Goal: Information Seeking & Learning: Find specific fact

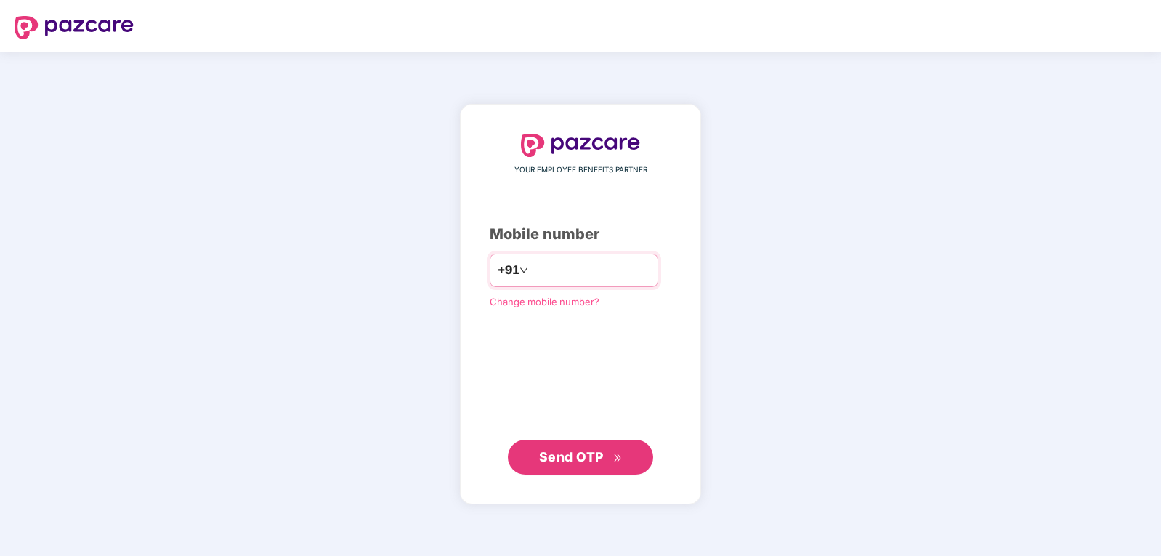
type input "*"
type input "**********"
click at [591, 459] on span "Send OTP" at bounding box center [571, 456] width 65 height 15
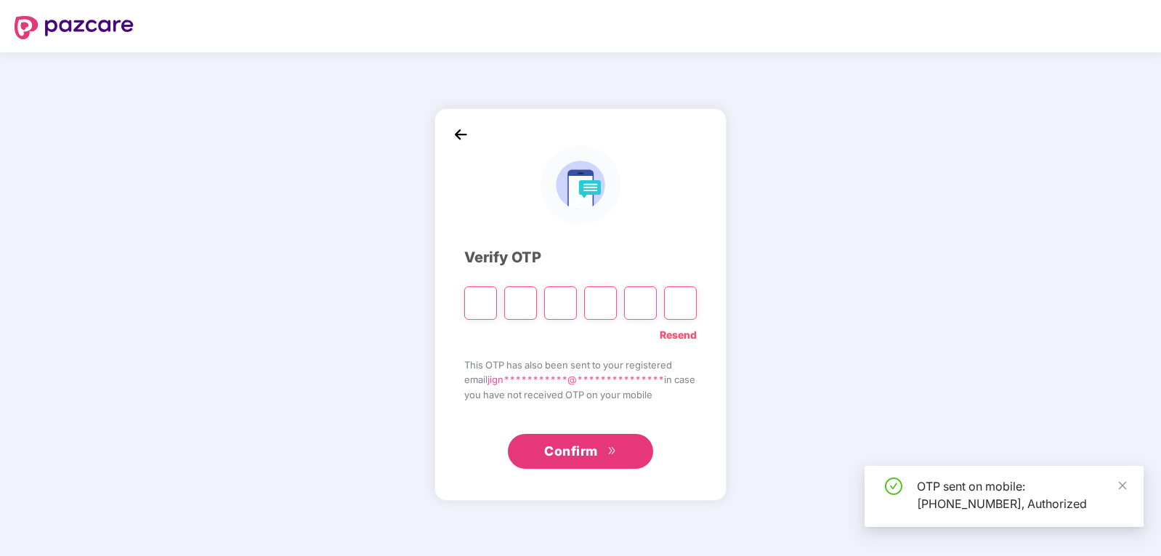
type input "*"
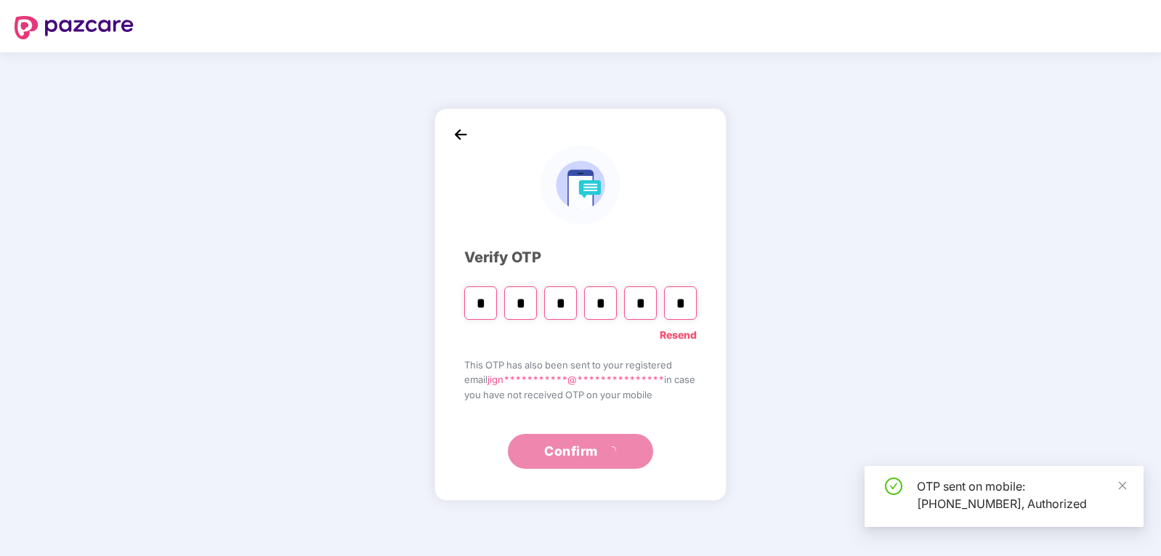
type input "*"
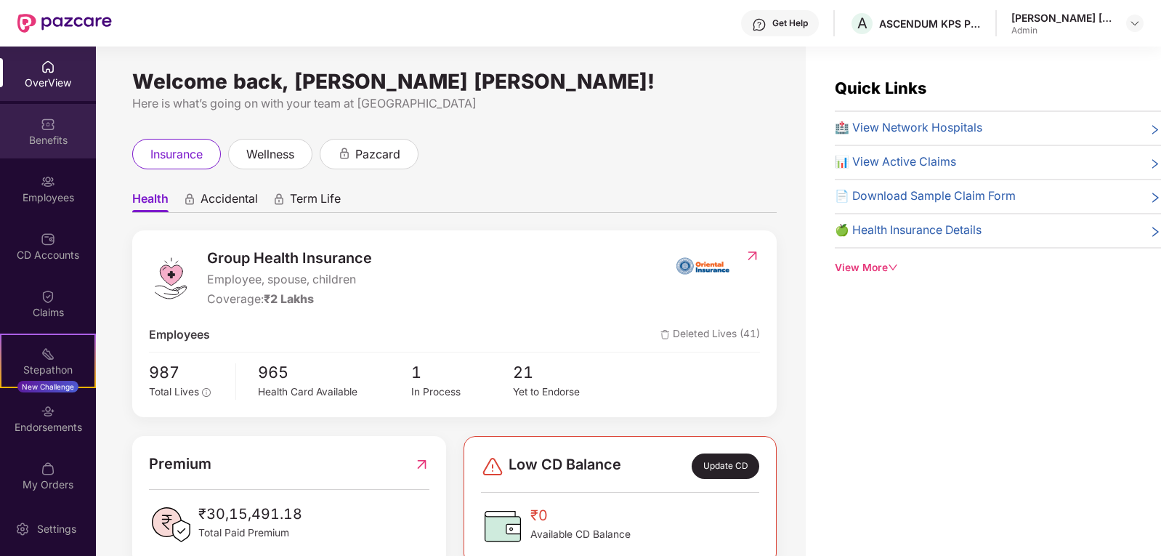
click at [44, 135] on div "Benefits" at bounding box center [48, 140] width 96 height 15
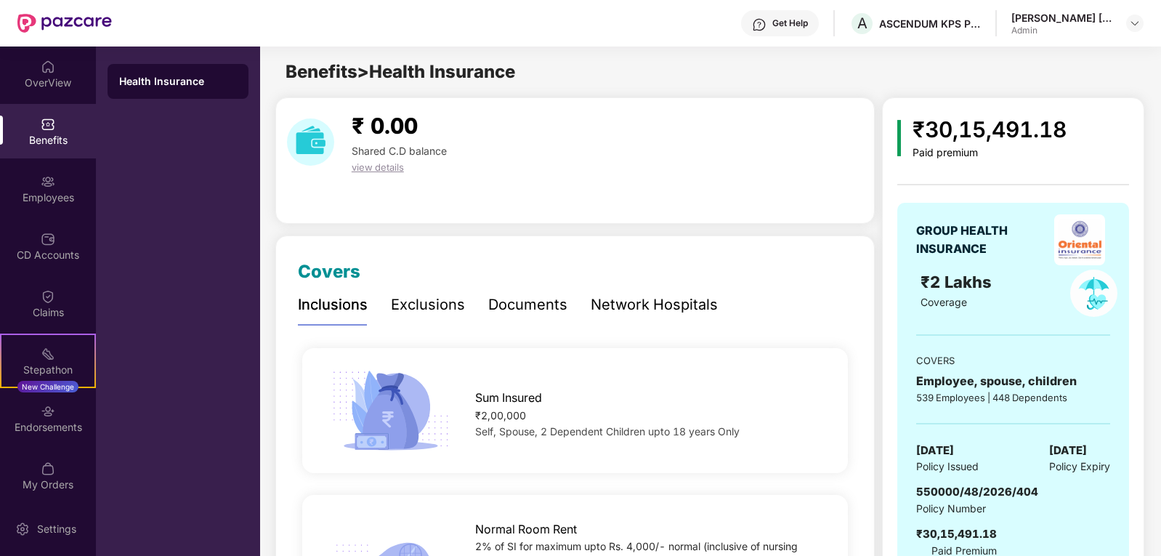
click at [681, 305] on div "Network Hospitals" at bounding box center [654, 304] width 127 height 23
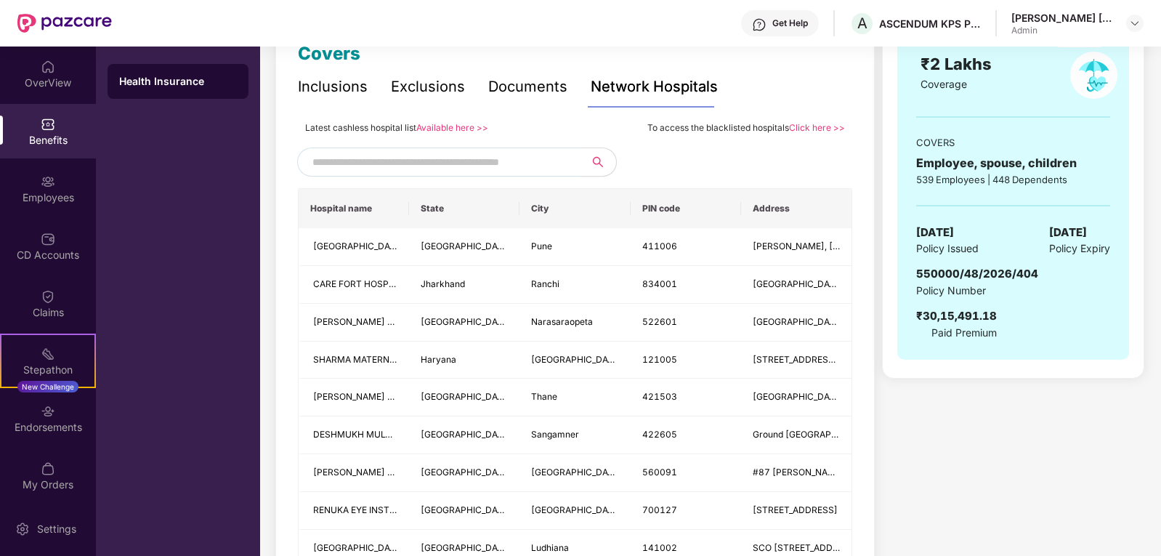
scroll to position [291, 0]
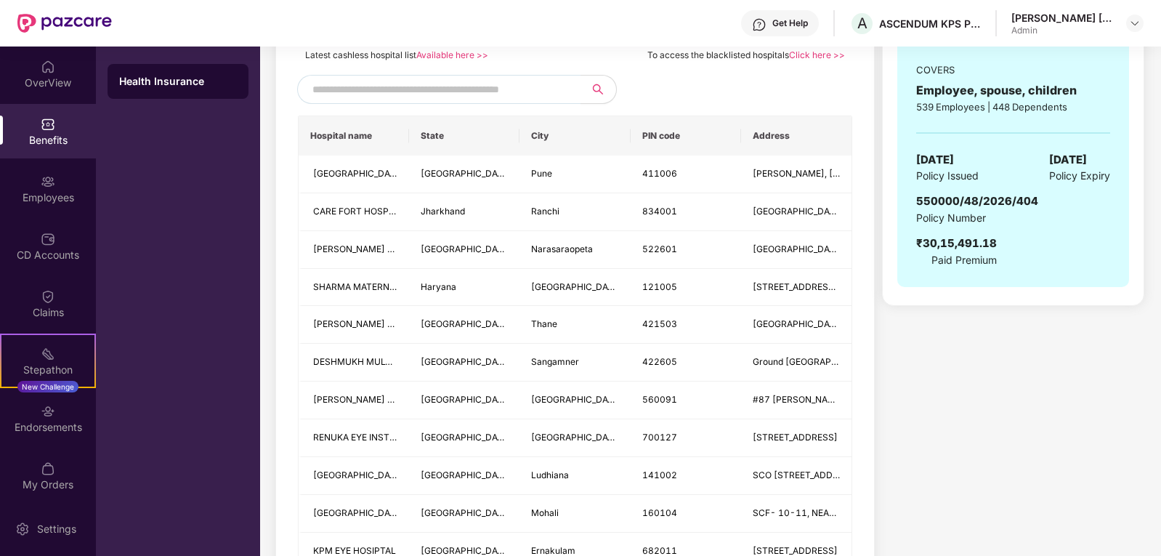
click at [460, 89] on input "text" at bounding box center [436, 89] width 248 height 22
click at [820, 53] on link "Click here >>" at bounding box center [817, 54] width 56 height 11
click at [502, 91] on input "text" at bounding box center [436, 89] width 248 height 22
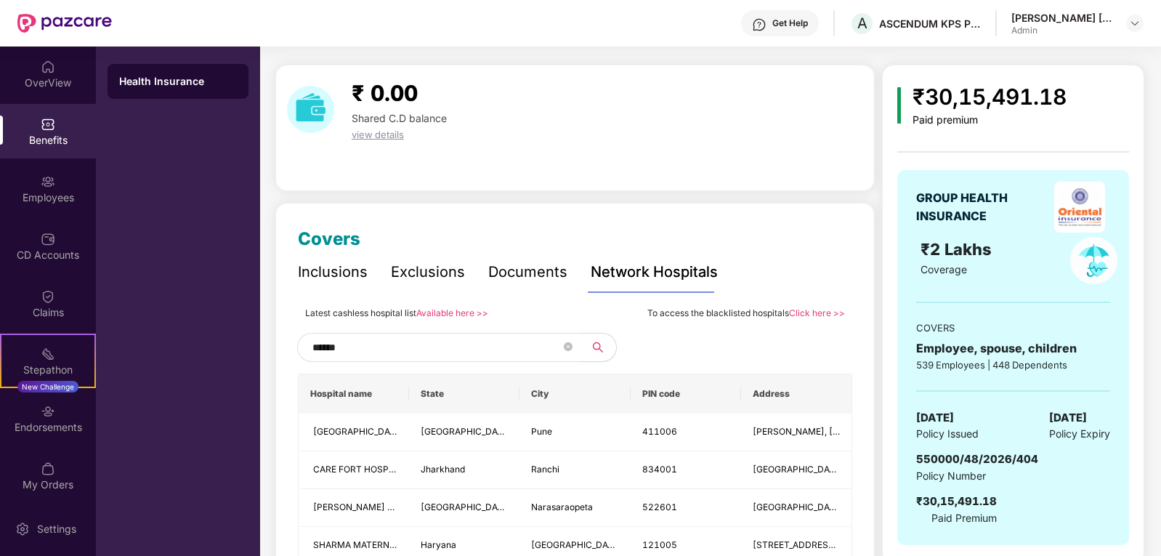
scroll to position [0, 0]
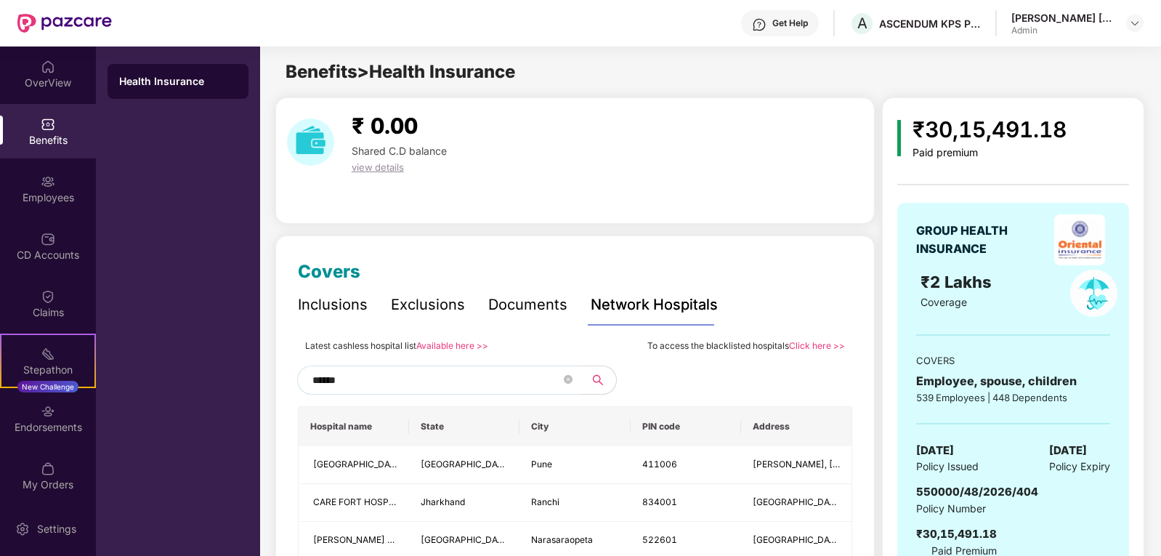
type input "******"
click at [813, 347] on link "Click here >>" at bounding box center [817, 345] width 56 height 11
click at [1133, 25] on img at bounding box center [1135, 23] width 12 height 12
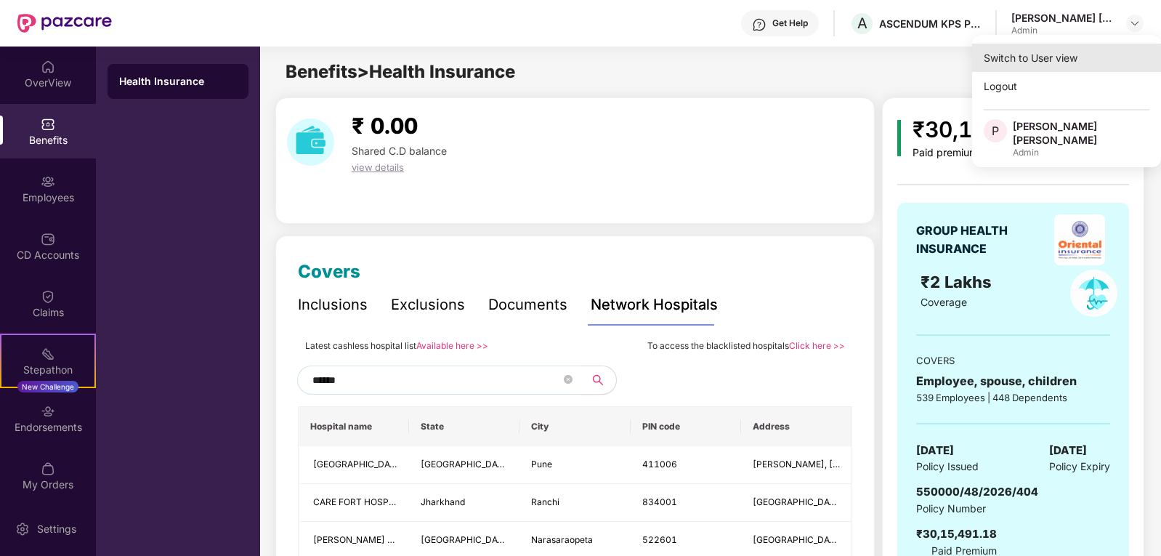
click at [1017, 61] on div "Switch to User view" at bounding box center [1066, 58] width 189 height 28
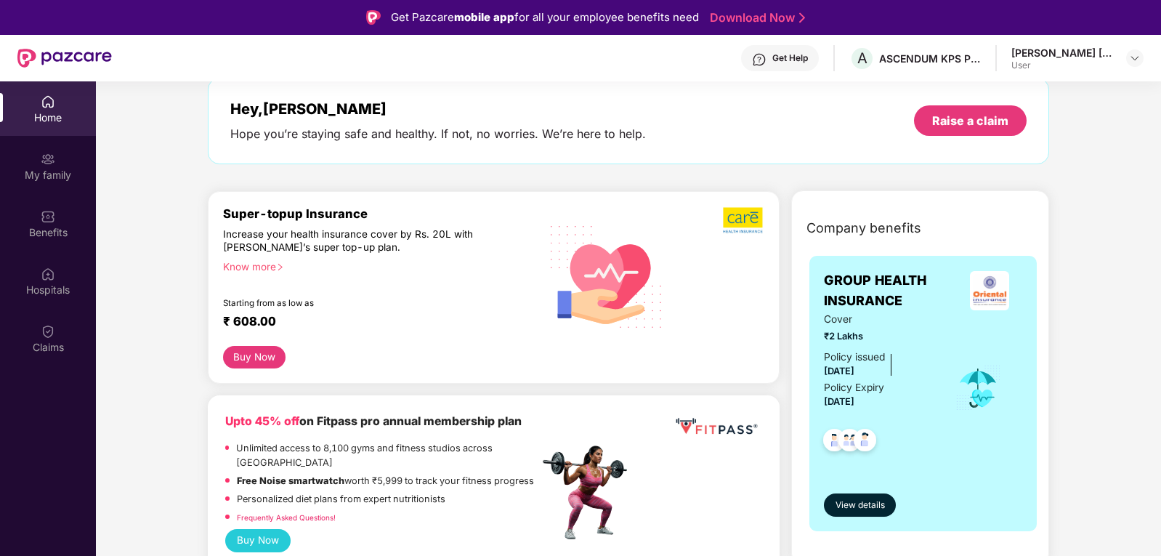
scroll to position [218, 0]
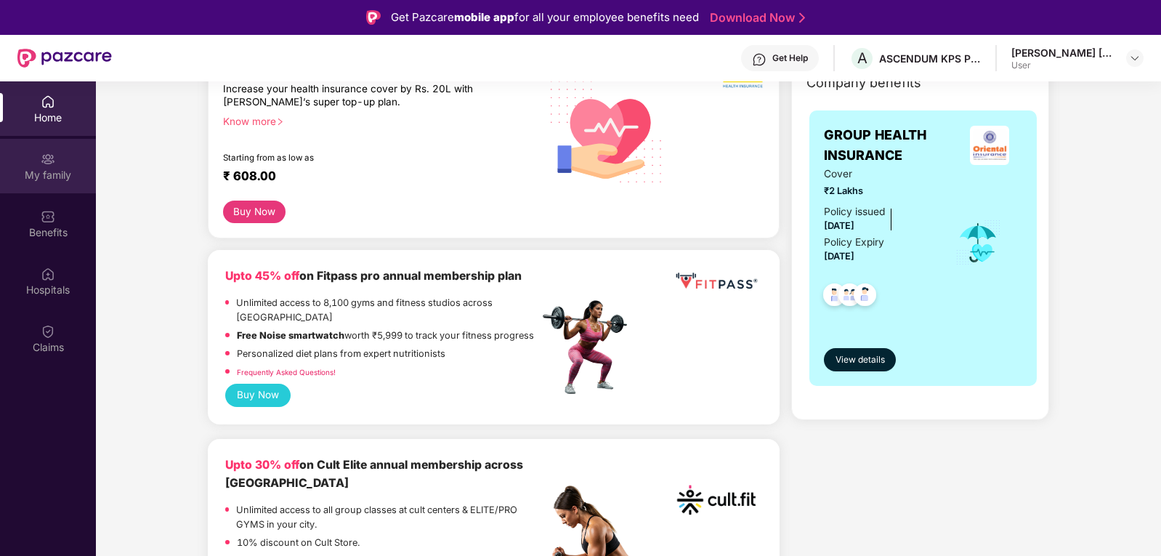
click at [49, 171] on div "My family" at bounding box center [48, 175] width 96 height 15
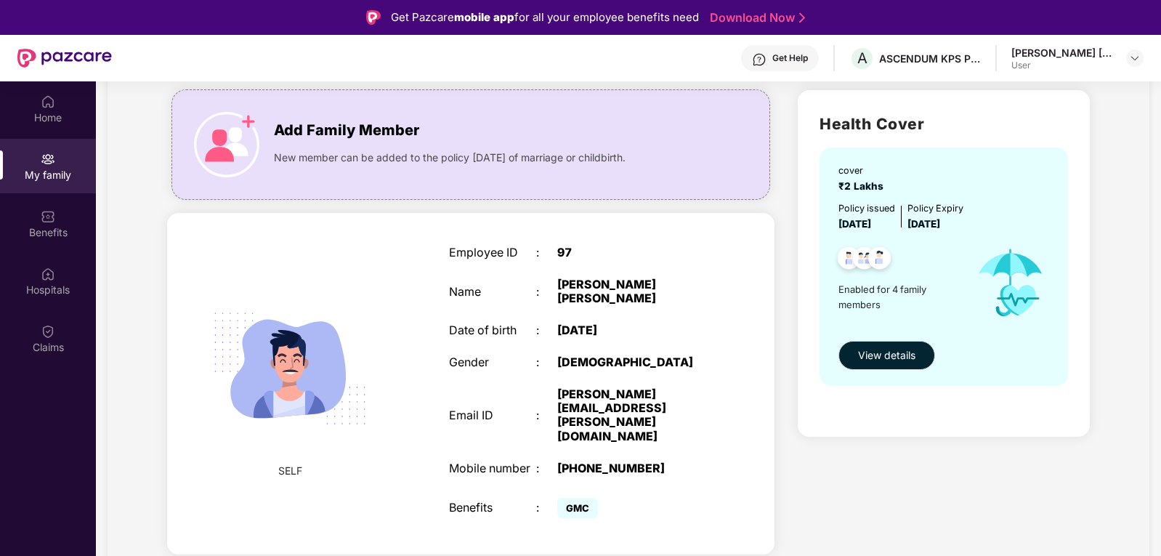
scroll to position [0, 0]
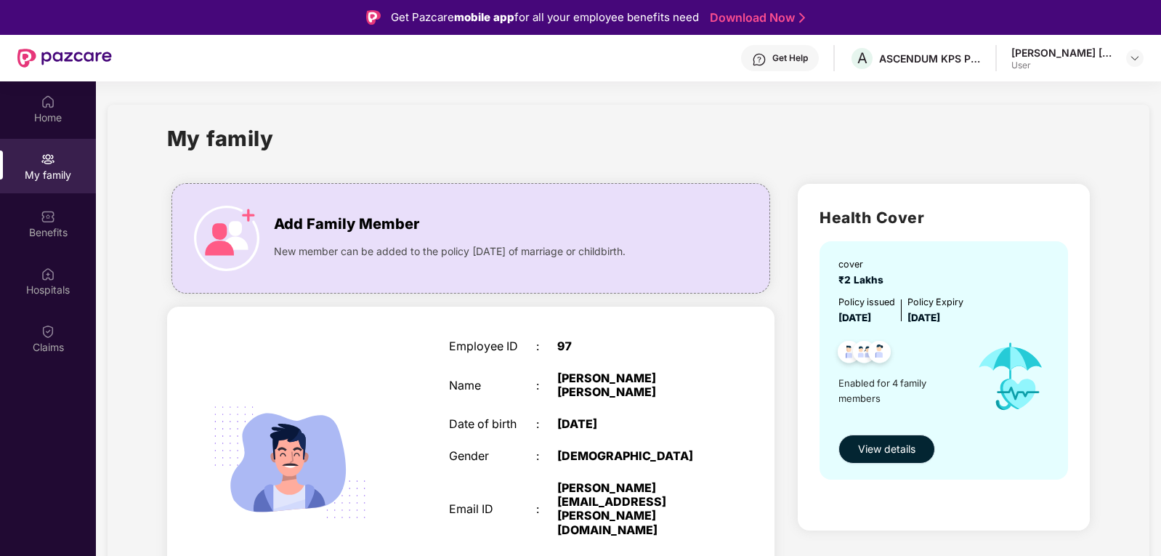
click at [862, 453] on span "View details" at bounding box center [886, 449] width 57 height 16
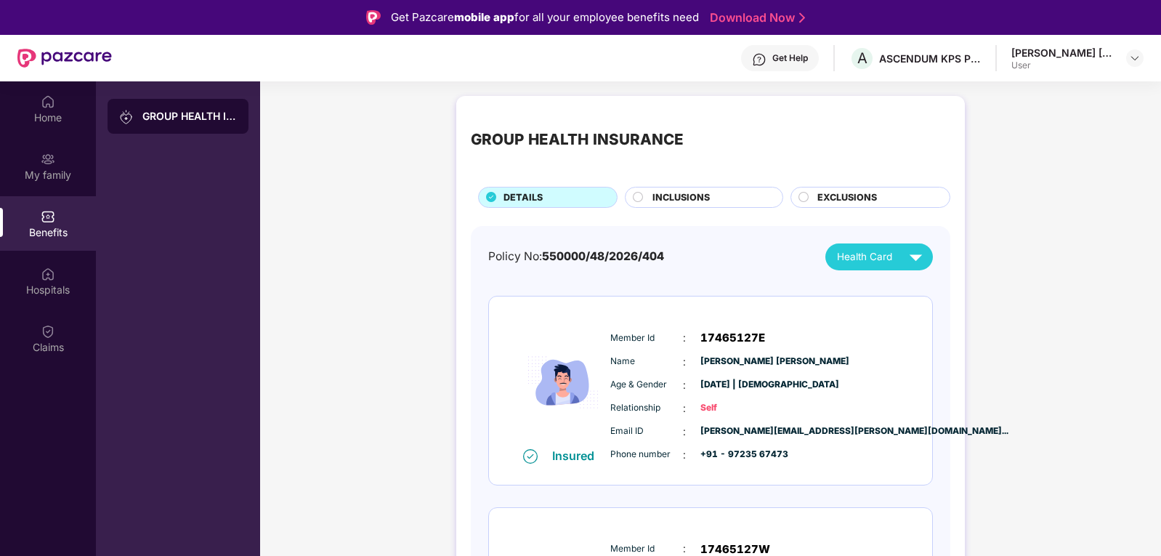
click at [1055, 55] on div "[PERSON_NAME] [PERSON_NAME]" at bounding box center [1062, 53] width 102 height 14
click at [1134, 57] on img at bounding box center [1135, 58] width 12 height 12
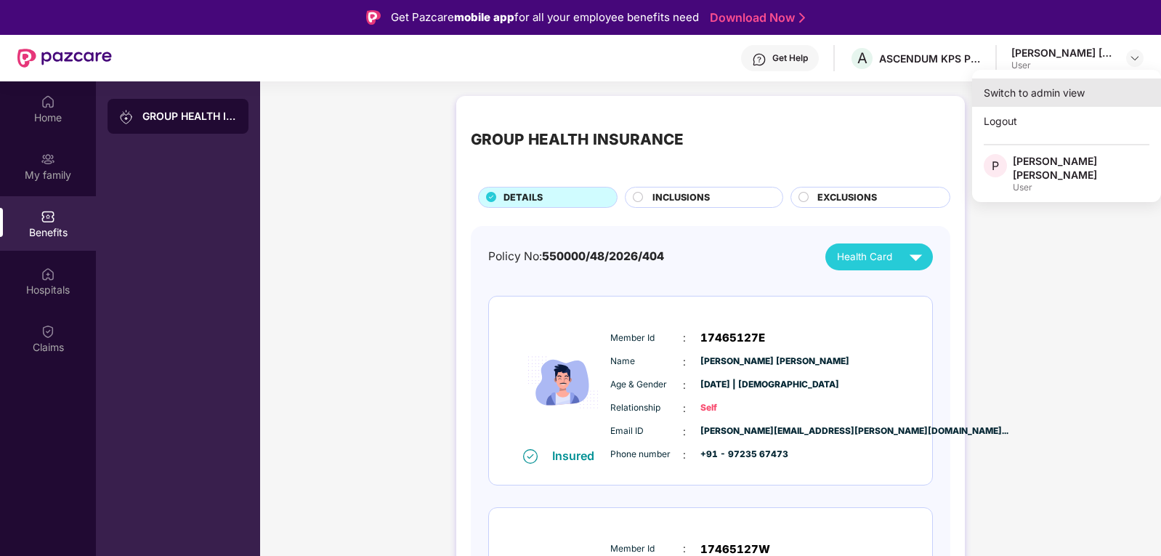
click at [1006, 96] on div "Switch to admin view" at bounding box center [1066, 92] width 189 height 28
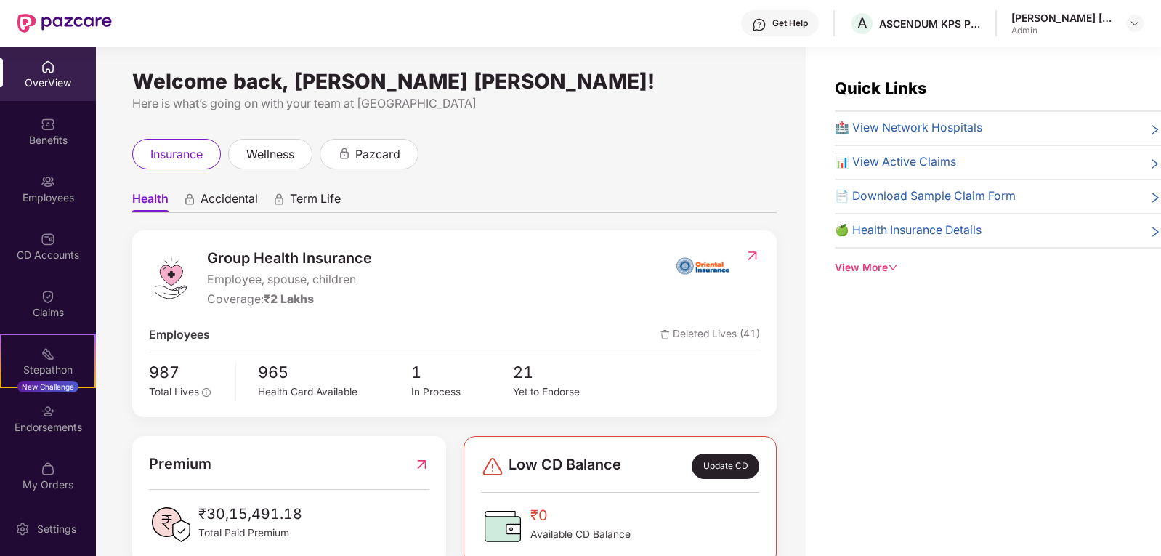
click at [1152, 125] on icon "right" at bounding box center [1155, 130] width 12 height 12
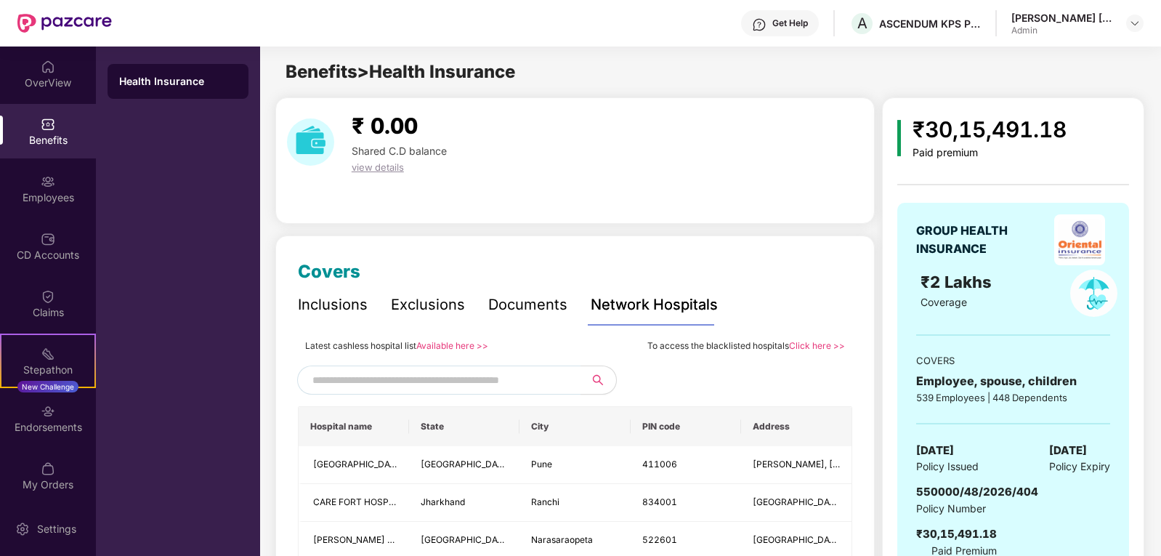
click at [808, 345] on link "Click here >>" at bounding box center [817, 345] width 56 height 11
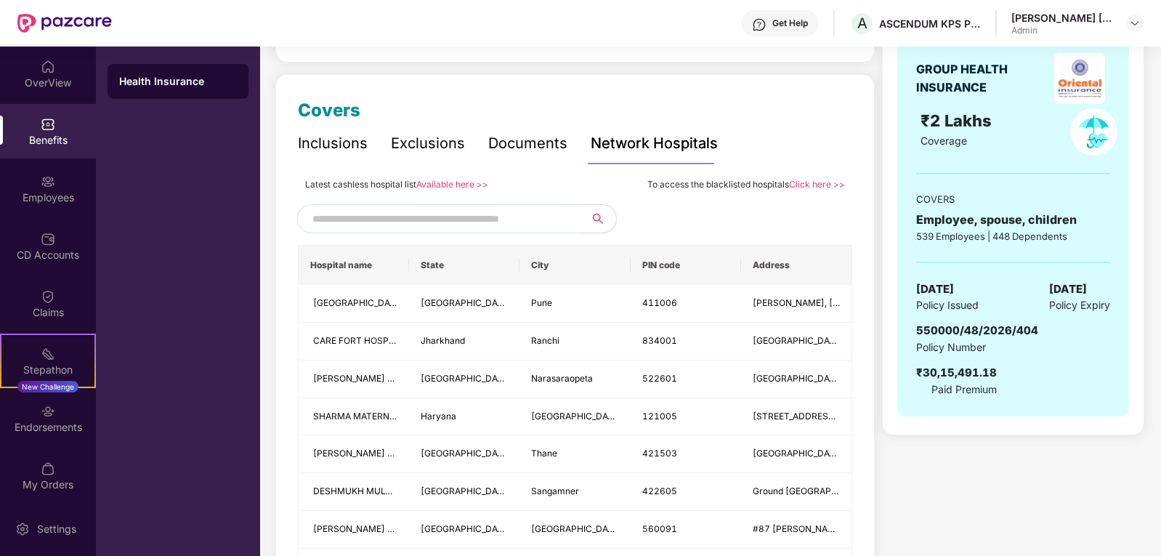
scroll to position [218, 0]
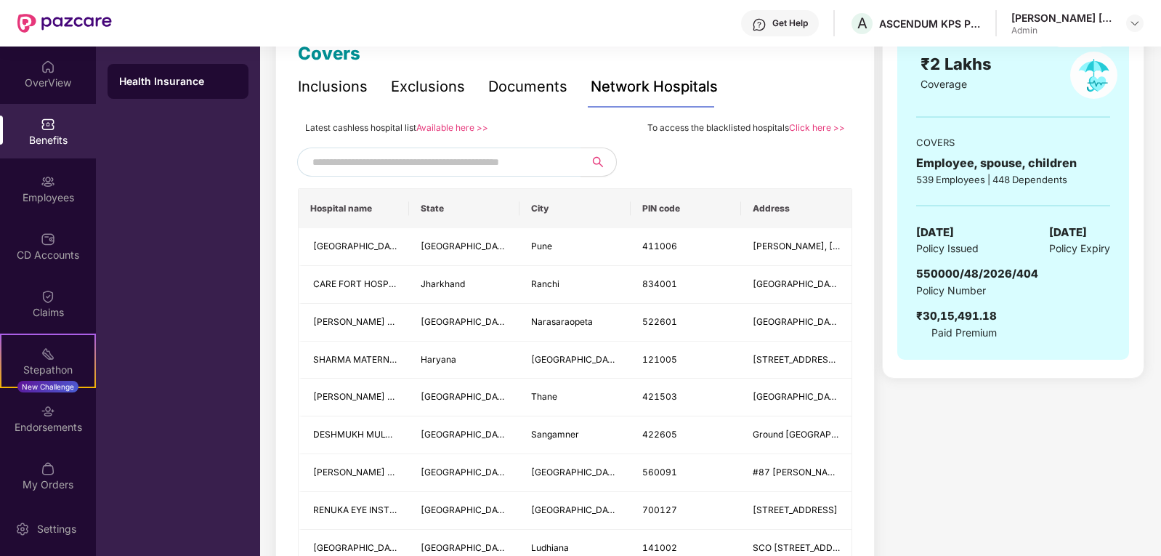
click at [407, 159] on input "text" at bounding box center [436, 162] width 248 height 22
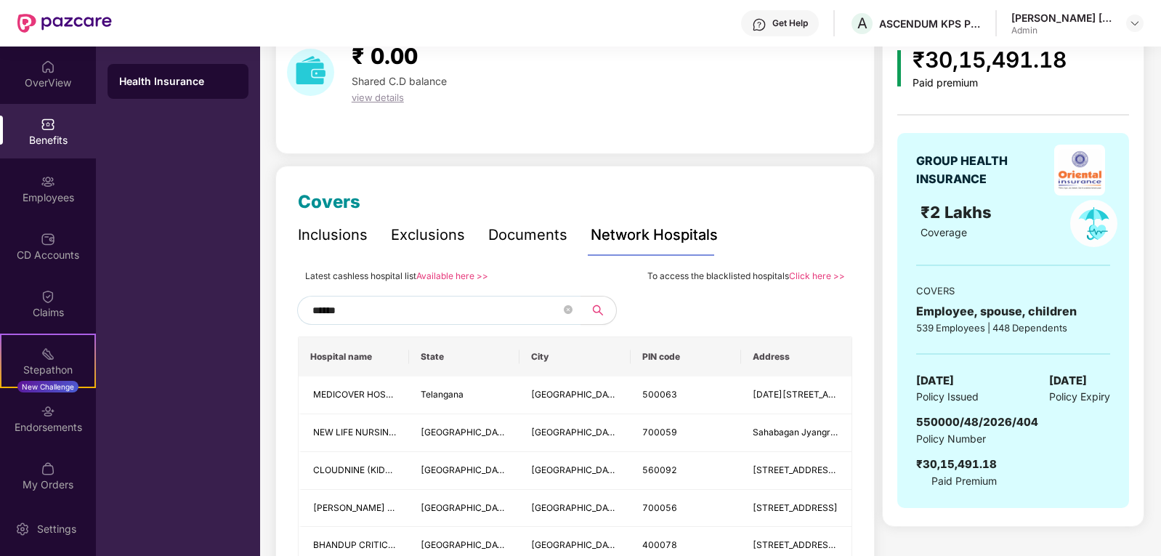
scroll to position [0, 0]
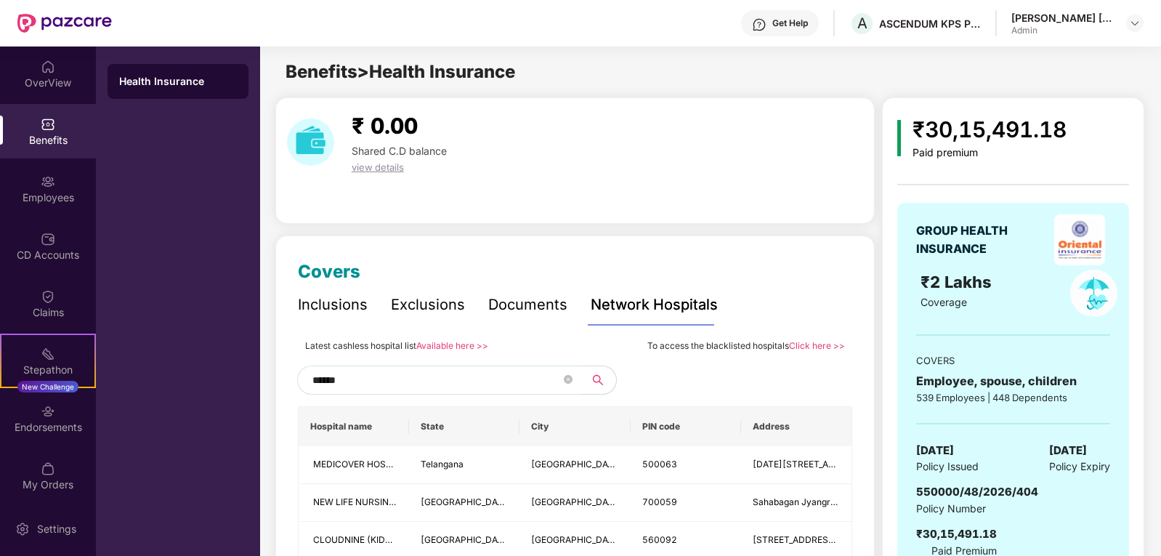
drag, startPoint x: 401, startPoint y: 378, endPoint x: 373, endPoint y: 378, distance: 27.6
click at [373, 378] on input "******" at bounding box center [436, 380] width 248 height 22
type input "*"
click at [515, 381] on input "text" at bounding box center [436, 380] width 248 height 22
click at [592, 380] on button "button" at bounding box center [594, 379] width 44 height 29
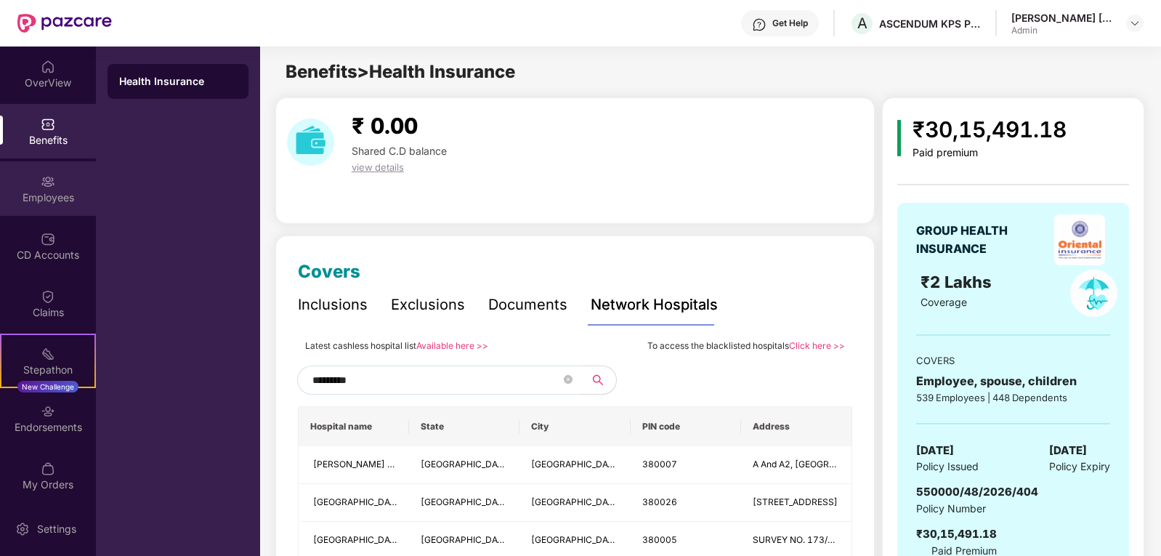
type input "*********"
click at [64, 192] on div "Employees" at bounding box center [48, 197] width 96 height 15
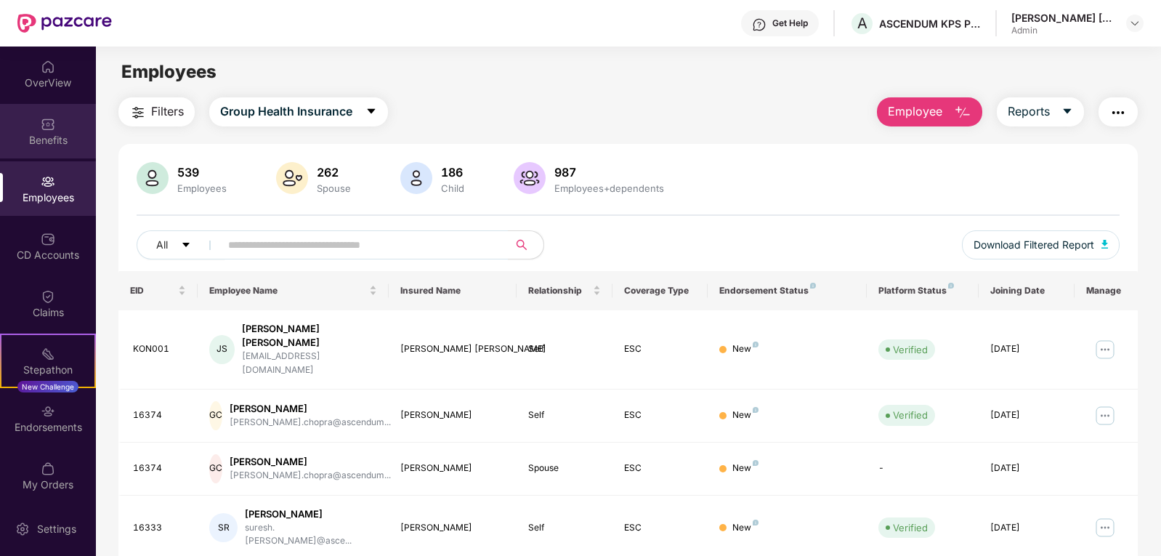
click at [56, 139] on div "Benefits" at bounding box center [48, 140] width 96 height 15
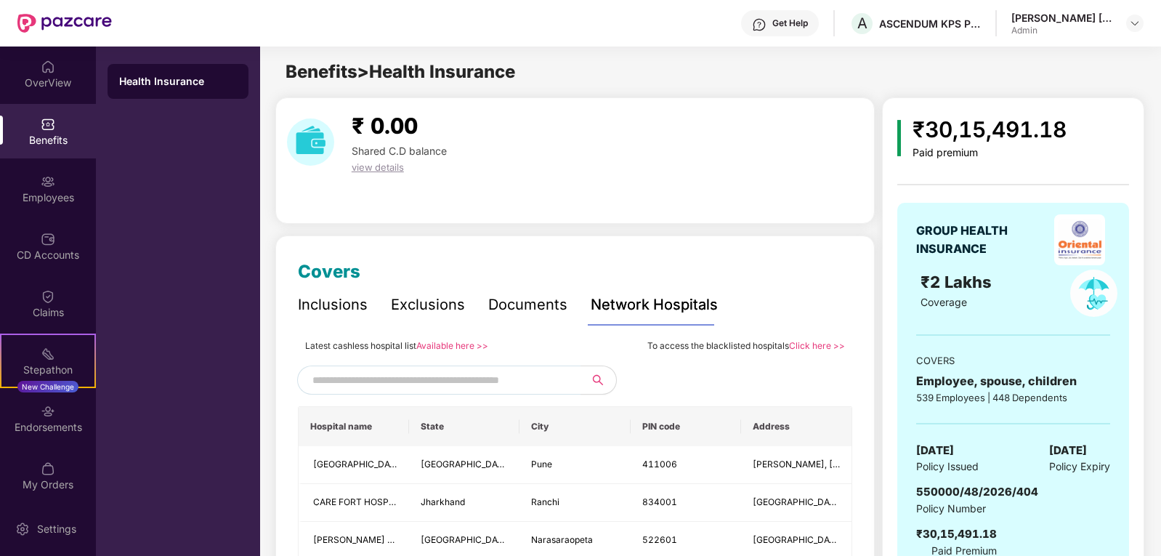
click at [349, 305] on div "Inclusions" at bounding box center [333, 304] width 70 height 23
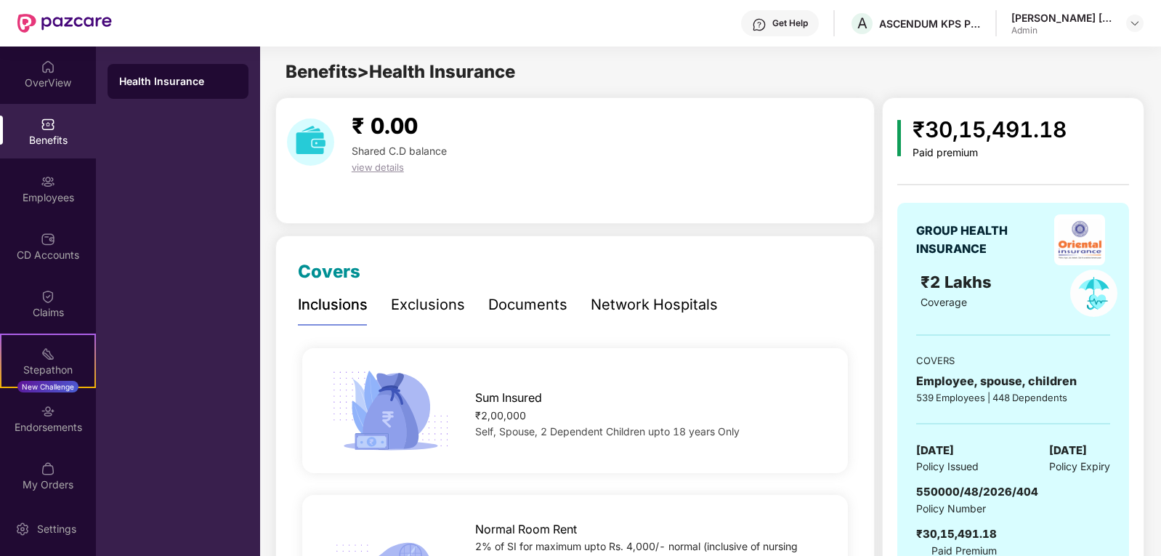
click at [429, 304] on div "Exclusions" at bounding box center [428, 304] width 74 height 23
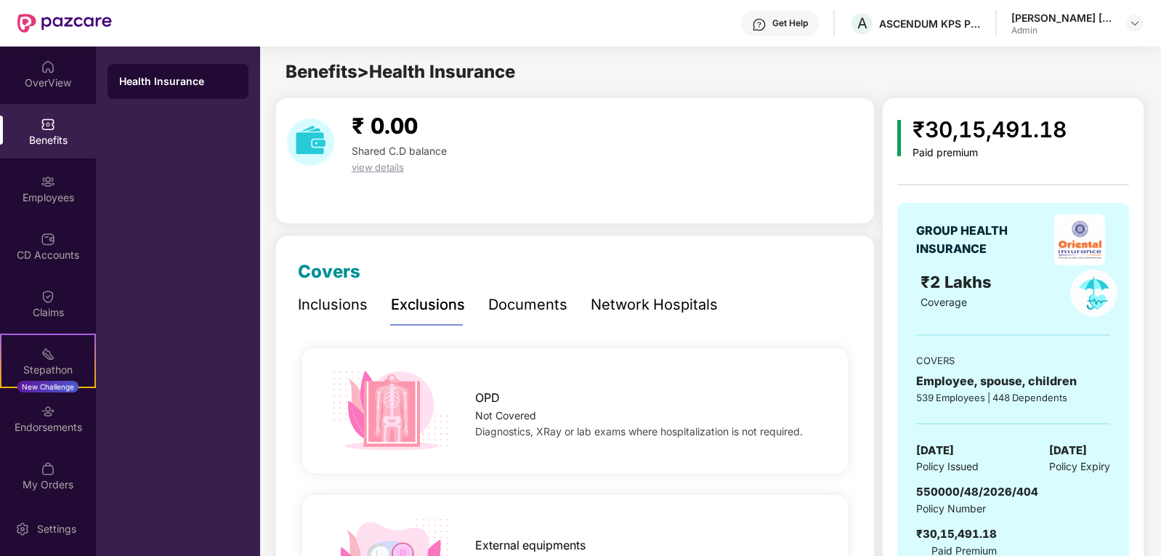
click at [319, 307] on div "Inclusions" at bounding box center [333, 304] width 70 height 23
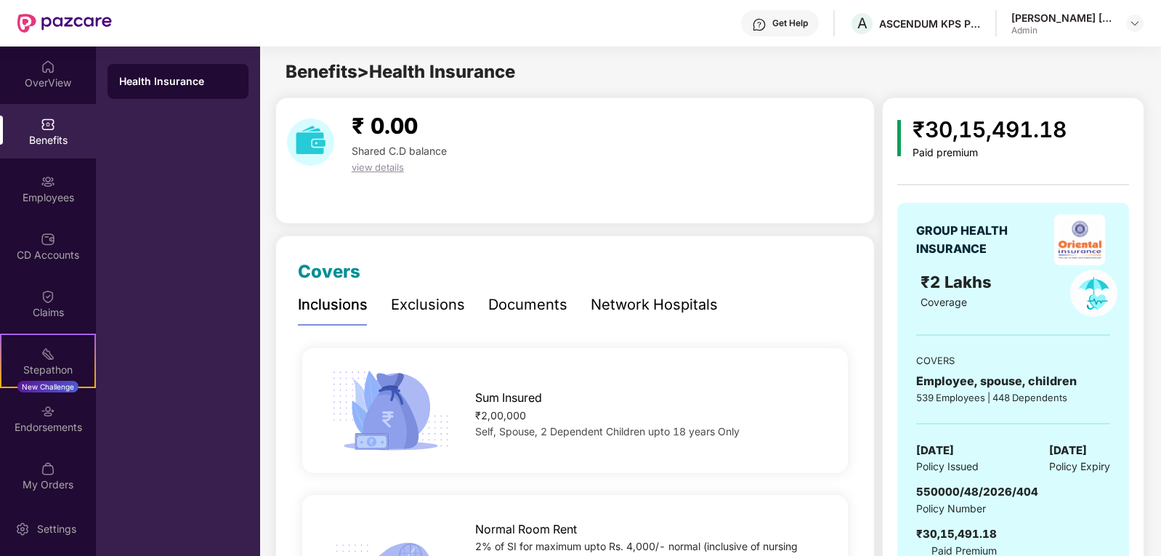
click at [418, 296] on div "Exclusions" at bounding box center [428, 304] width 74 height 23
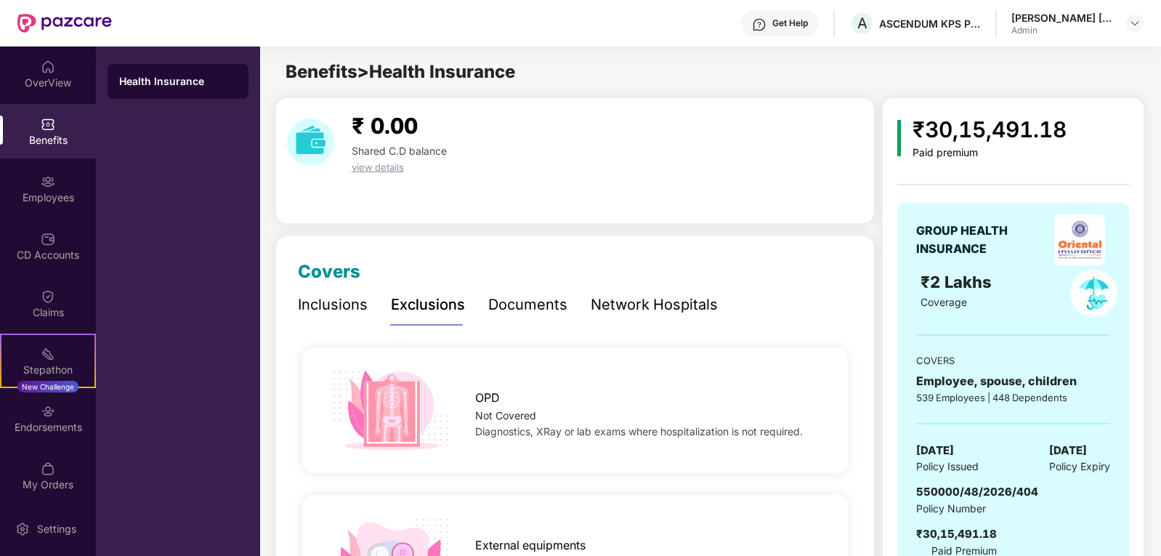
click at [524, 308] on div "Documents" at bounding box center [527, 304] width 79 height 23
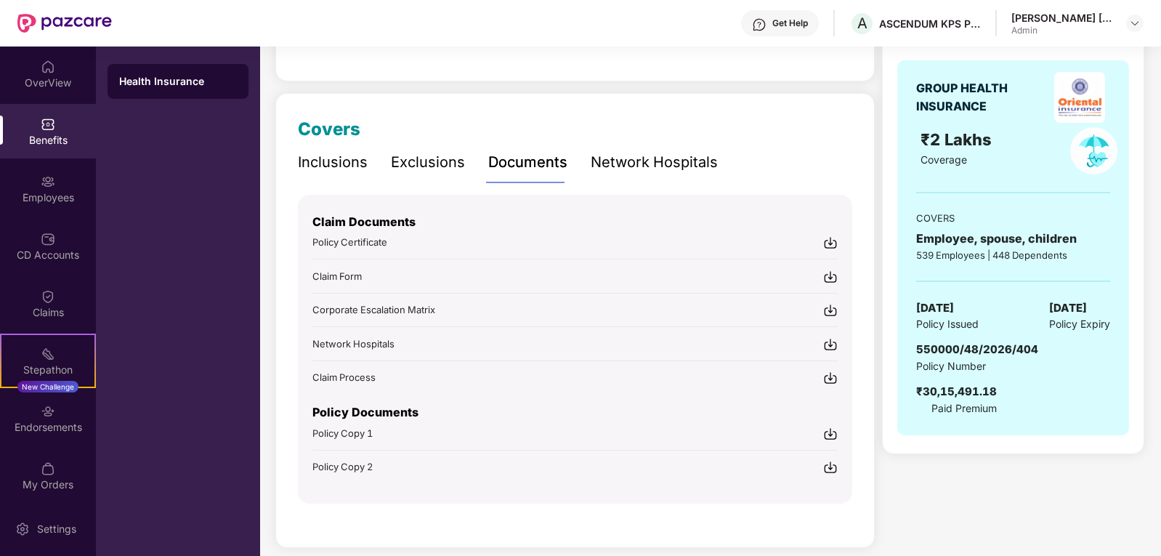
scroll to position [145, 0]
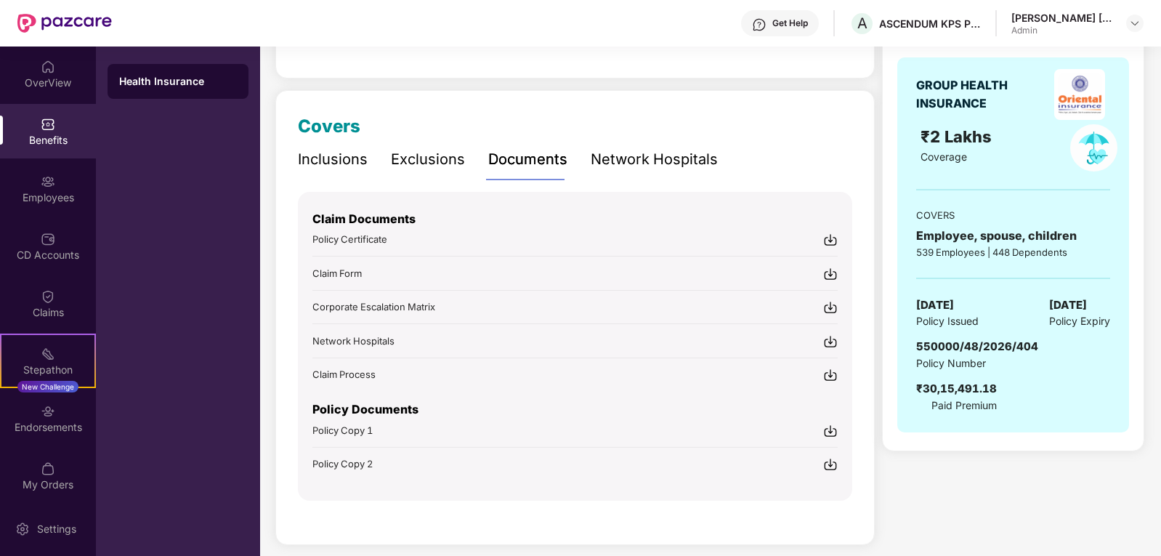
click at [832, 343] on img at bounding box center [830, 341] width 15 height 15
click at [448, 158] on div "Exclusions" at bounding box center [428, 159] width 74 height 23
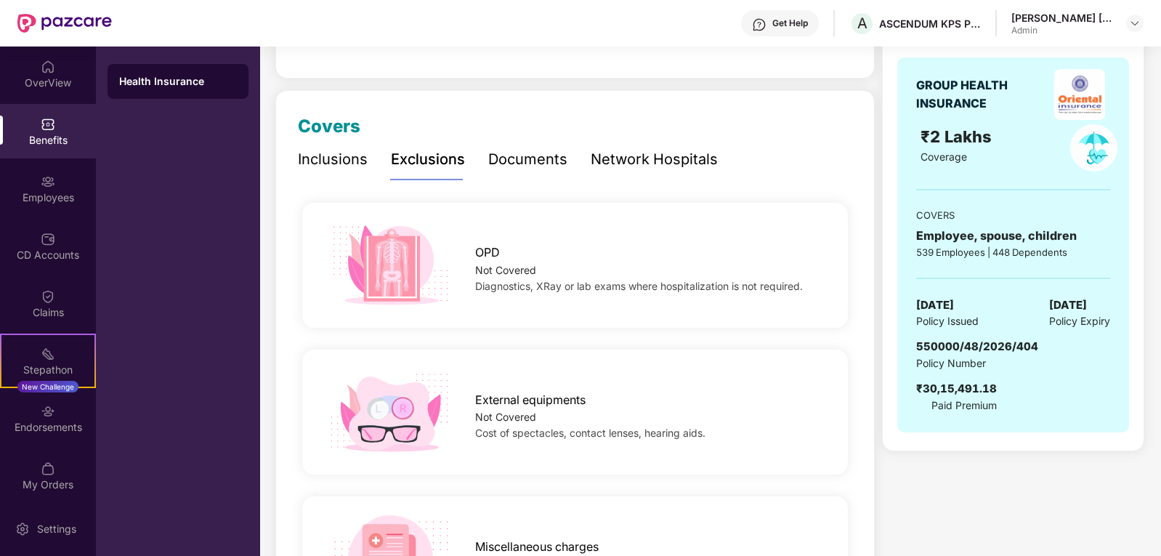
click at [677, 154] on div "Network Hospitals" at bounding box center [654, 159] width 127 height 23
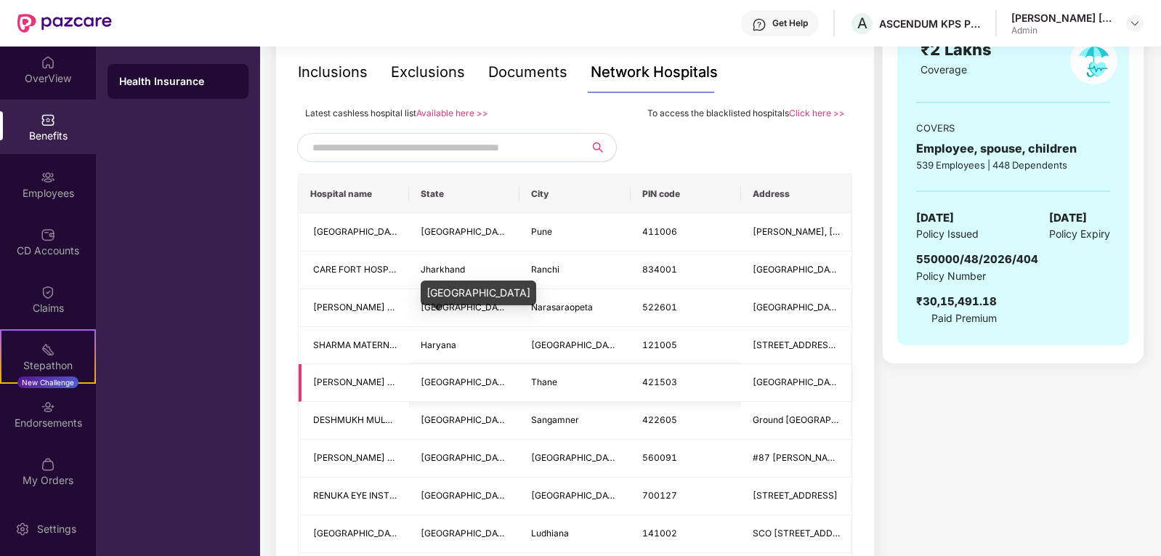
scroll to position [0, 0]
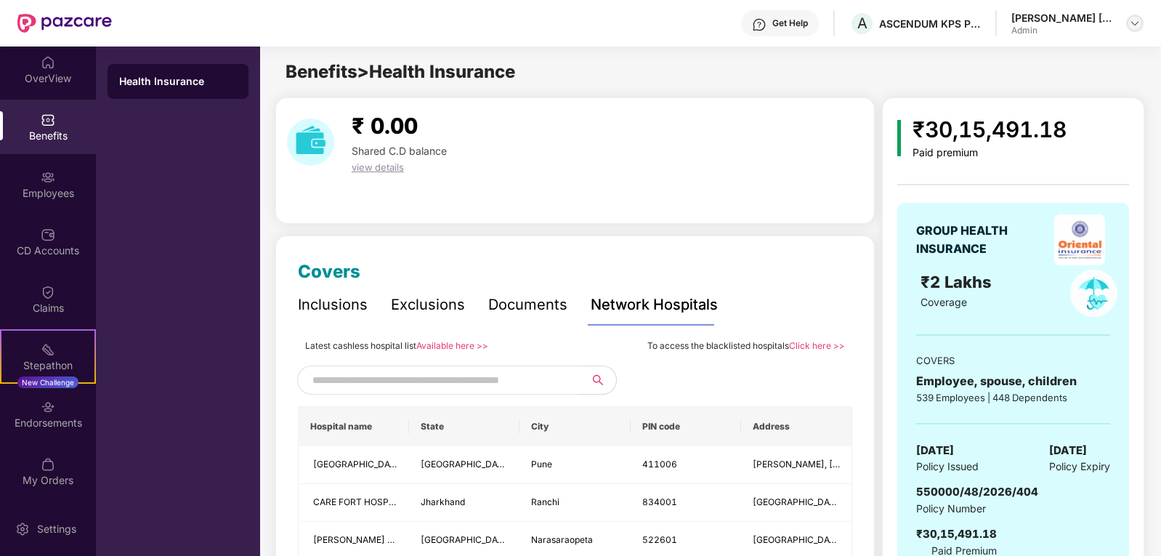
click at [1129, 25] on img at bounding box center [1135, 23] width 12 height 12
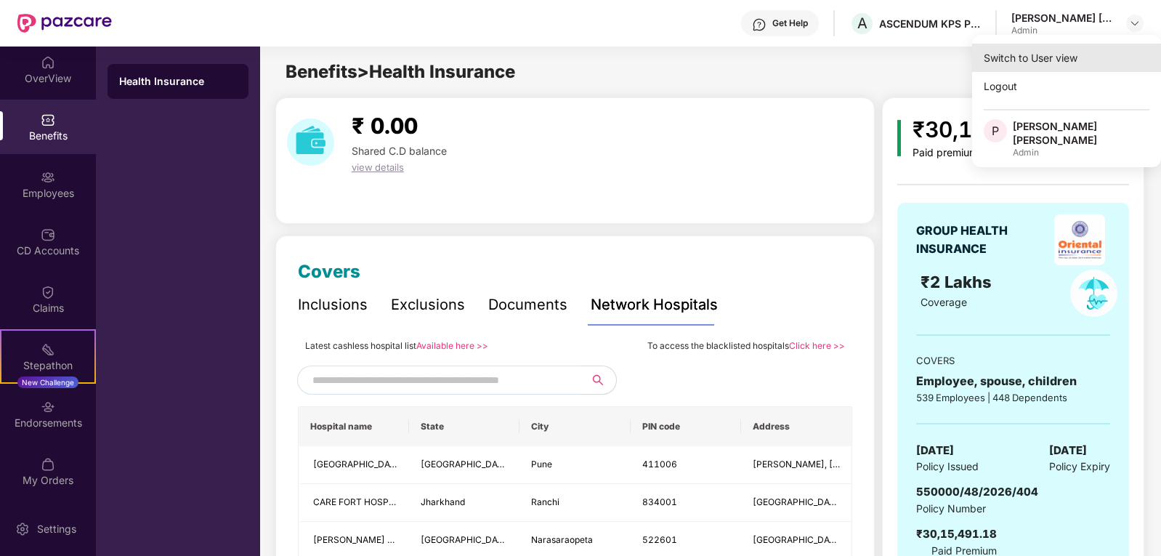
click at [1037, 55] on div "Switch to User view" at bounding box center [1066, 58] width 189 height 28
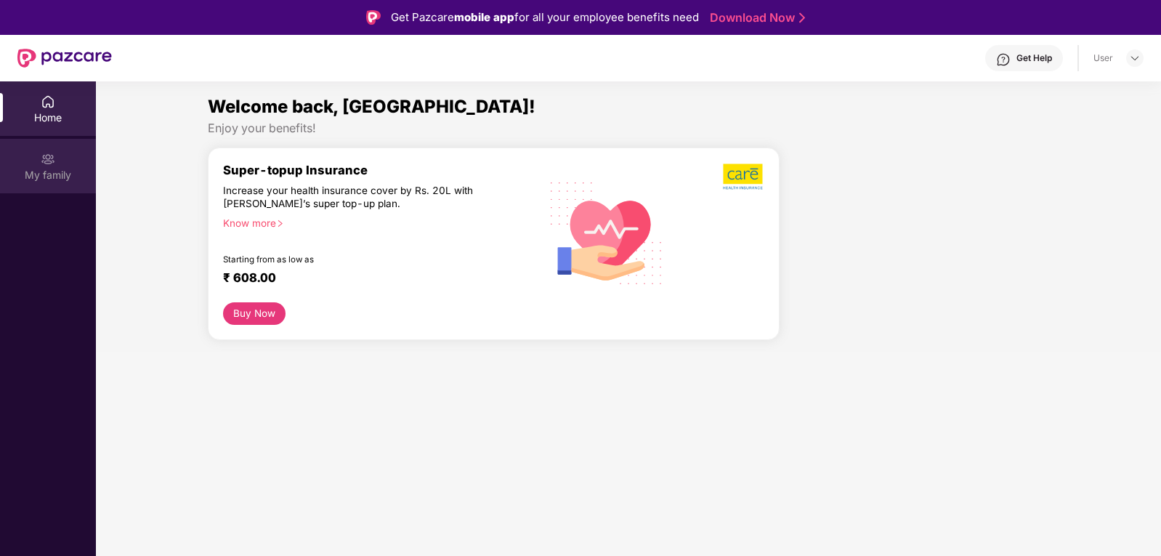
click at [45, 174] on div "My family" at bounding box center [48, 175] width 96 height 15
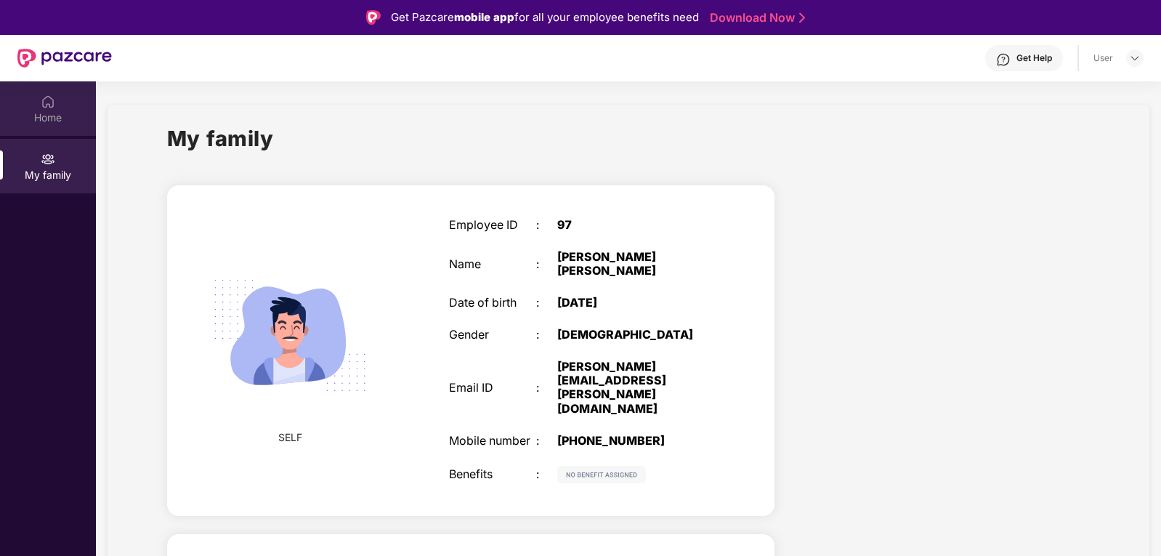
click at [50, 123] on div "Home" at bounding box center [48, 117] width 96 height 15
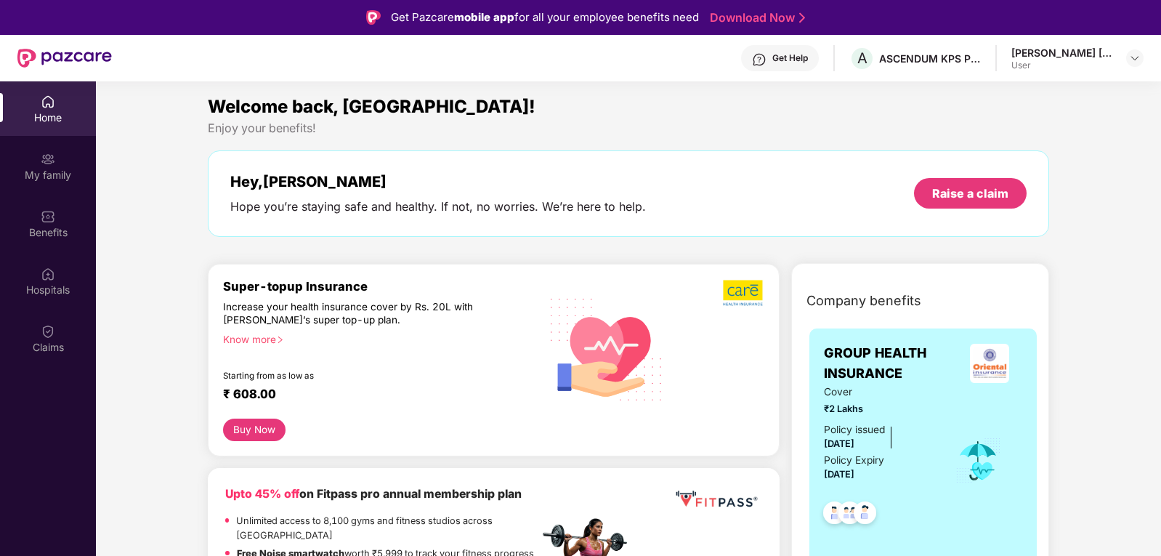
click at [1088, 55] on div "[PERSON_NAME] [PERSON_NAME]" at bounding box center [1062, 53] width 102 height 14
click at [1137, 59] on img at bounding box center [1135, 58] width 12 height 12
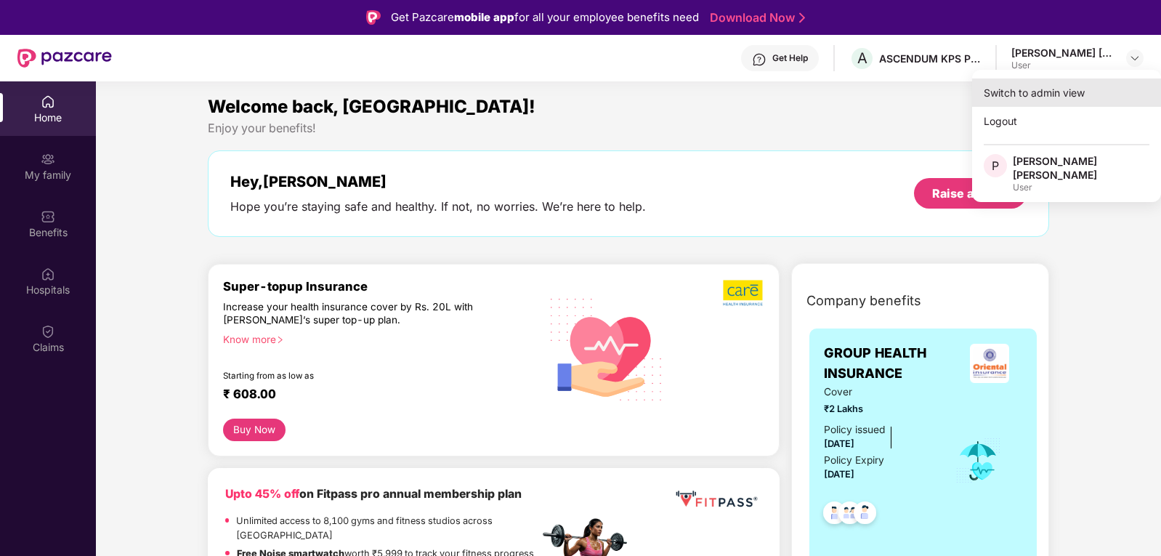
click at [1037, 90] on div "Switch to admin view" at bounding box center [1066, 92] width 189 height 28
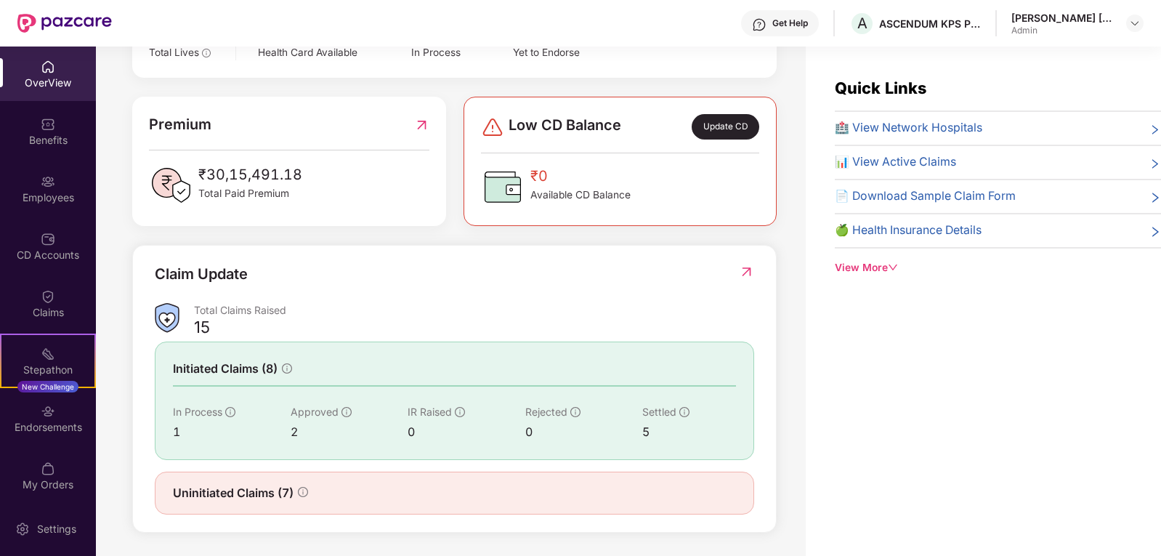
scroll to position [342, 0]
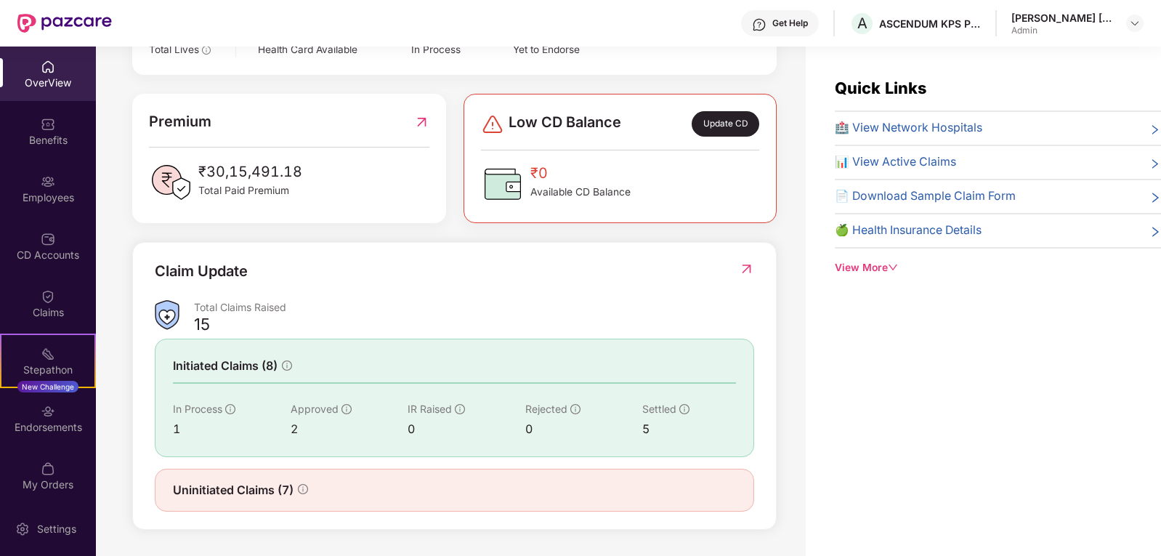
click at [1149, 133] on icon "right" at bounding box center [1155, 130] width 12 height 12
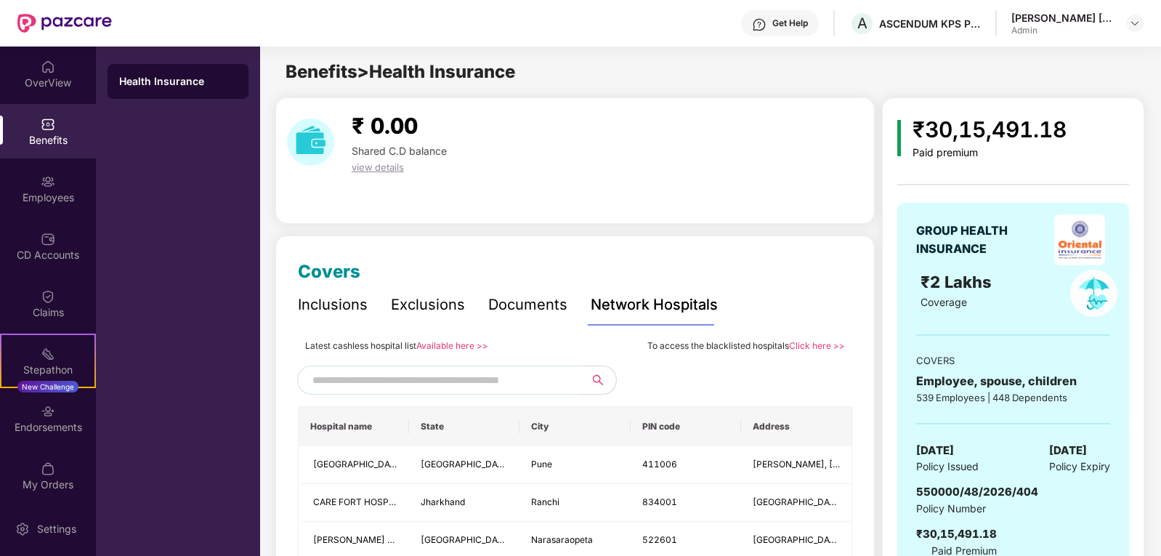
click at [819, 346] on link "Click here >>" at bounding box center [817, 345] width 56 height 11
click at [580, 172] on div "₹ 0.00 Shared C.D balance view details" at bounding box center [575, 142] width 588 height 66
click at [414, 376] on input "text" at bounding box center [436, 380] width 248 height 22
type input "******"
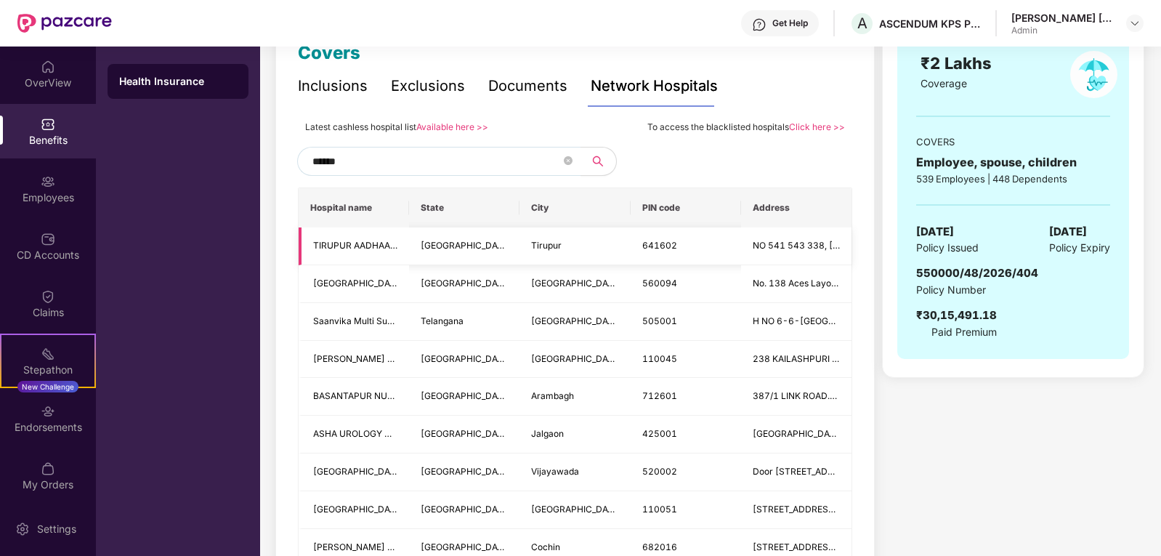
scroll to position [145, 0]
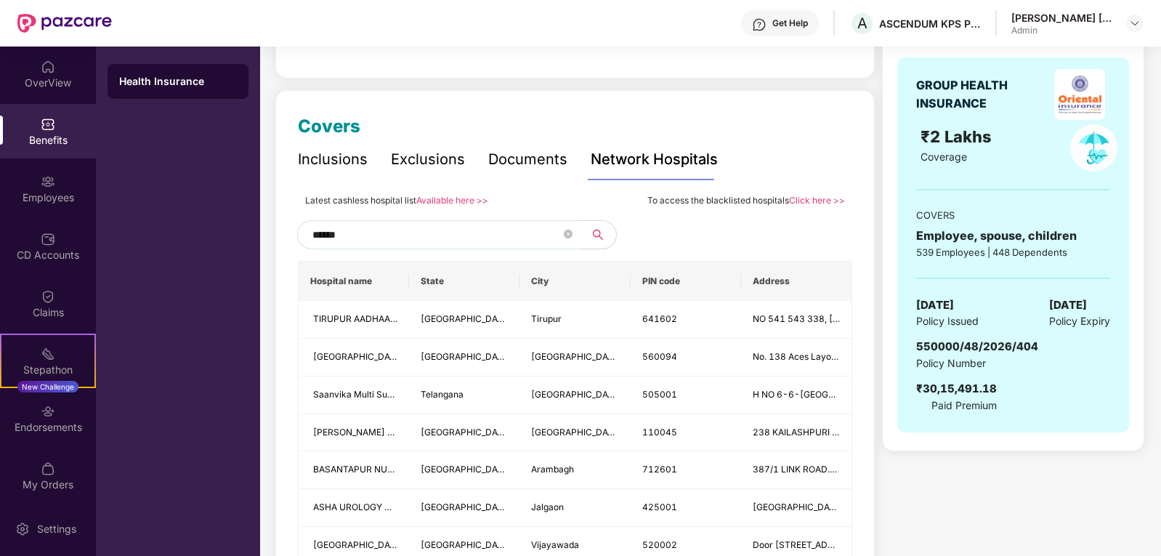
click at [364, 236] on input "******" at bounding box center [436, 235] width 248 height 22
click at [591, 238] on button "button" at bounding box center [594, 234] width 44 height 29
click at [588, 234] on button "button" at bounding box center [594, 234] width 44 height 29
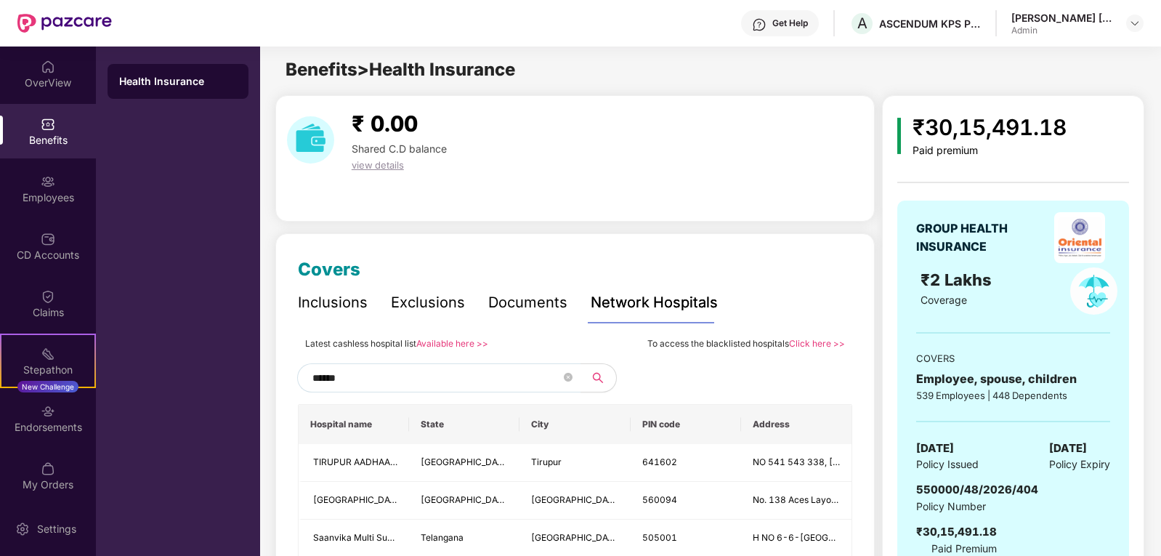
scroll to position [0, 0]
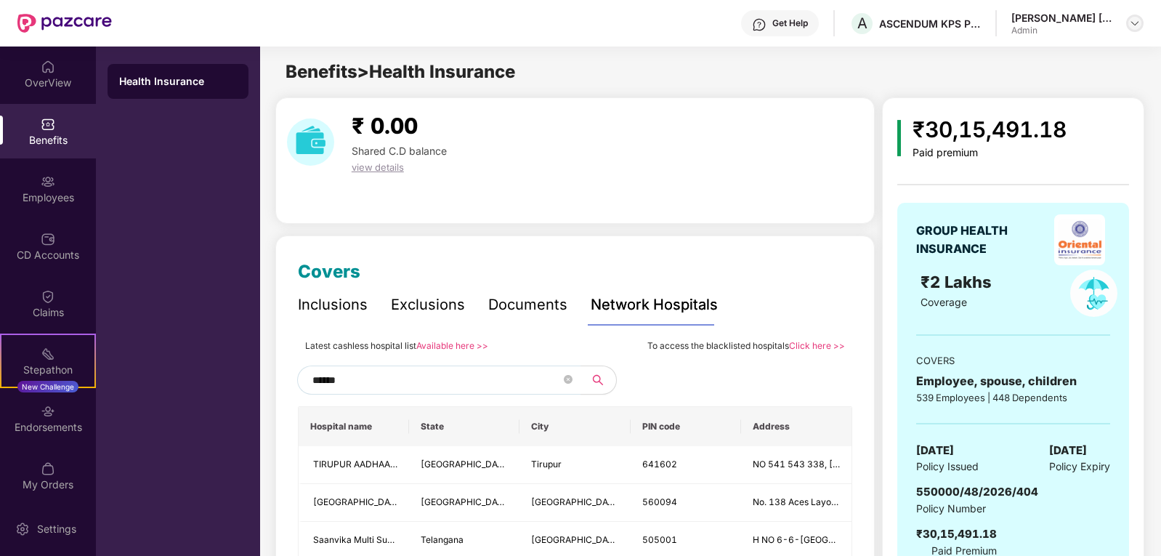
click at [1135, 25] on img at bounding box center [1135, 23] width 12 height 12
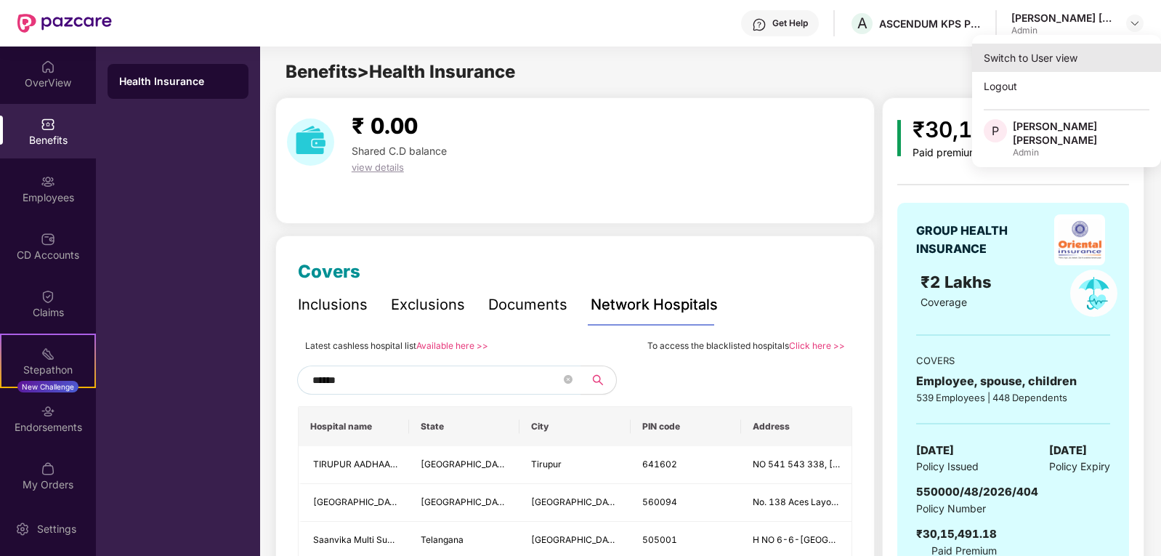
click at [1039, 57] on div "Switch to User view" at bounding box center [1066, 58] width 189 height 28
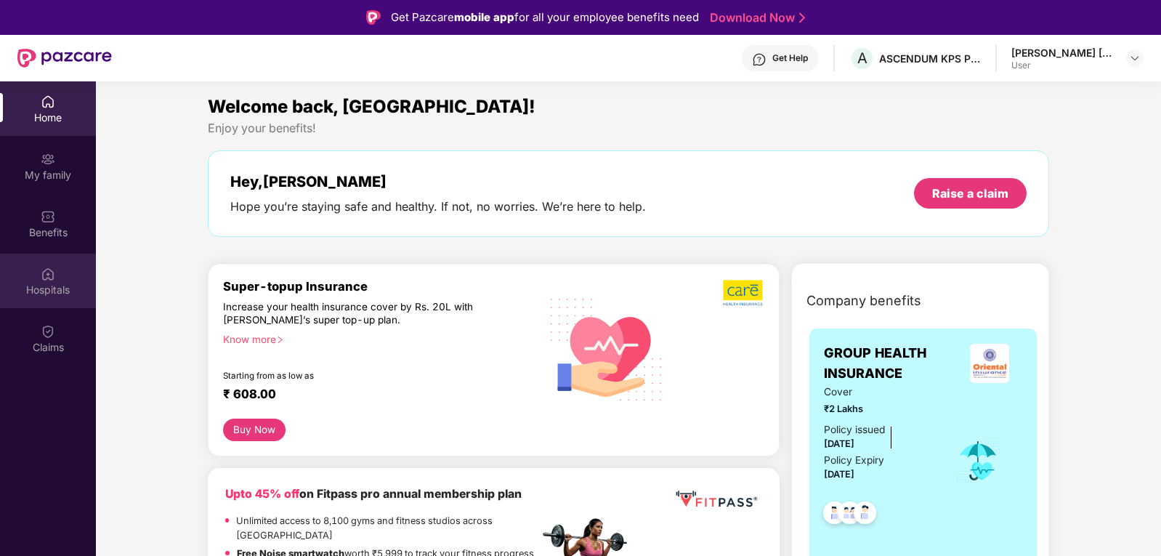
click at [57, 266] on div "Hospitals" at bounding box center [48, 281] width 96 height 54
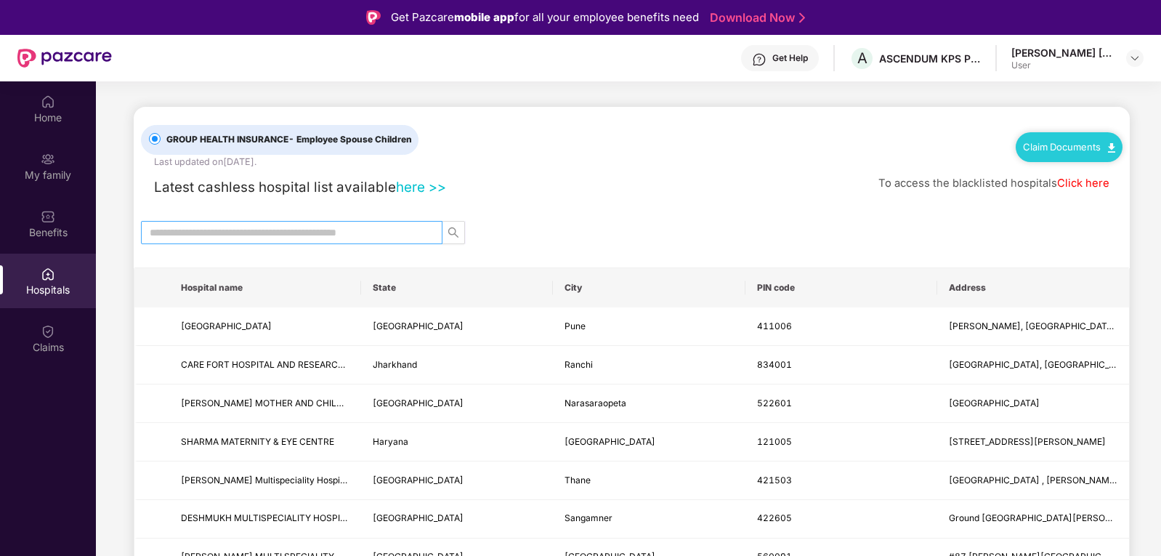
click at [199, 238] on input "text" at bounding box center [286, 232] width 272 height 16
type input "******"
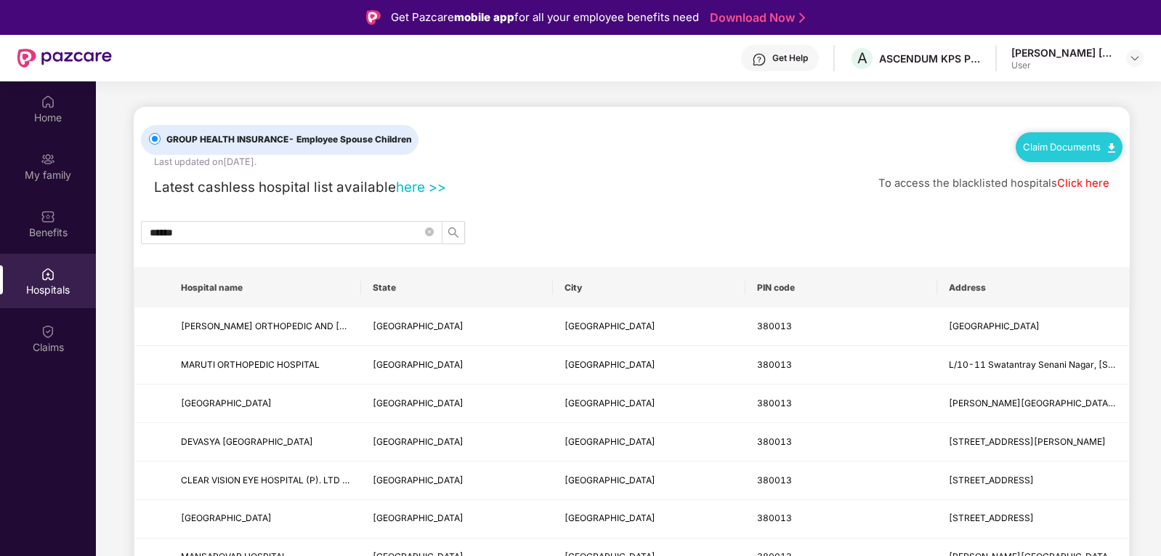
click at [1084, 189] on link "Click here" at bounding box center [1083, 183] width 52 height 13
click at [609, 227] on div "******" at bounding box center [632, 232] width 996 height 23
click at [1079, 184] on link "Click here" at bounding box center [1083, 183] width 52 height 13
